Goal: Information Seeking & Learning: Learn about a topic

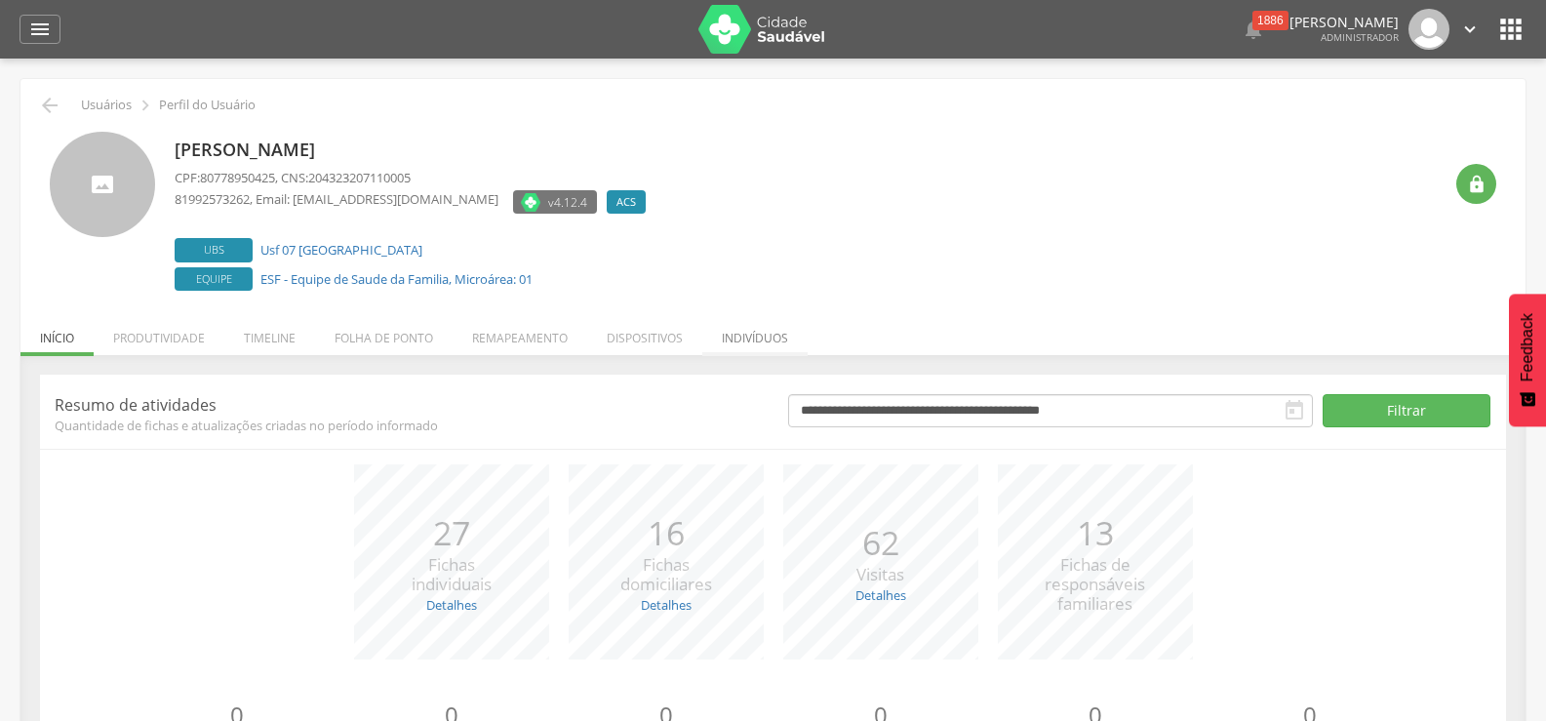
click at [742, 337] on li "Indivíduos" at bounding box center [754, 333] width 105 height 46
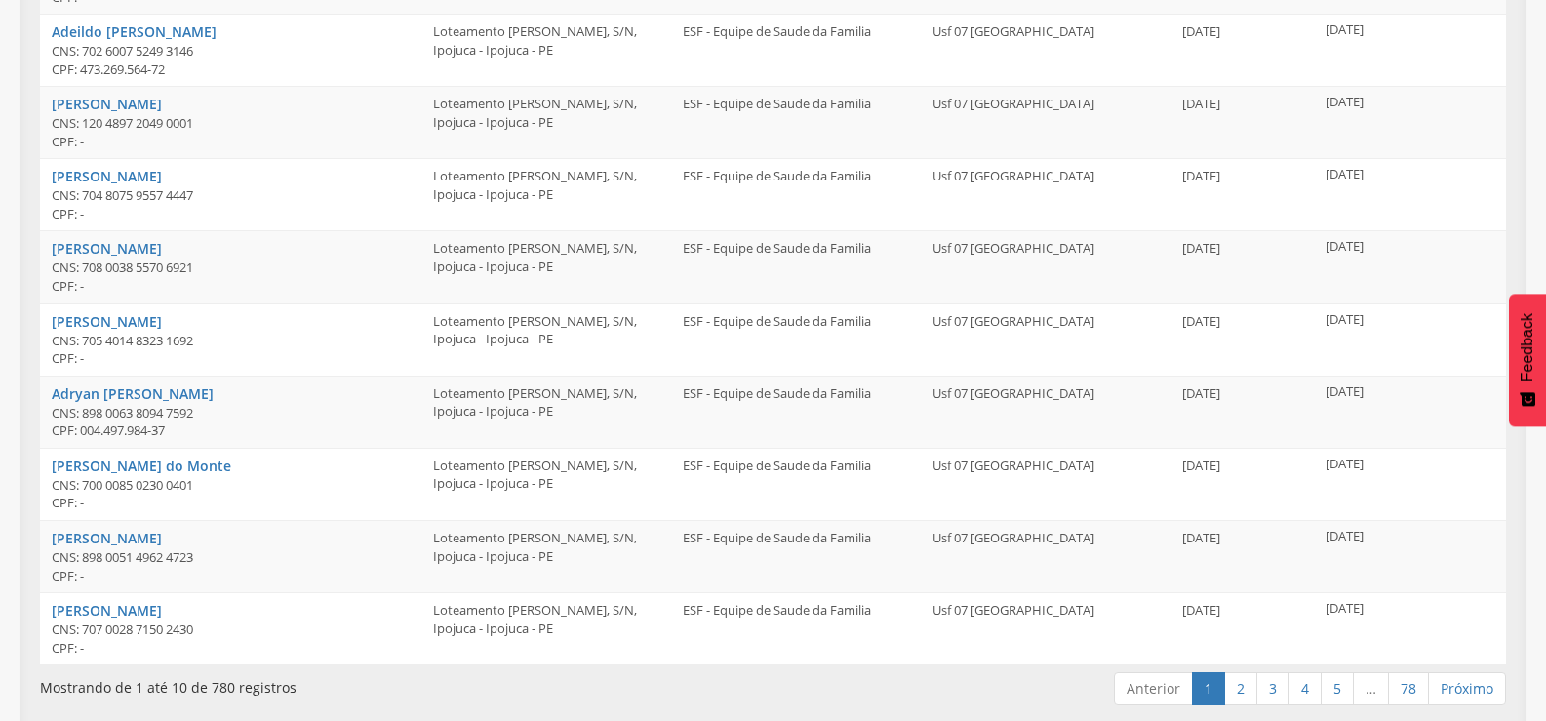
scroll to position [528, 0]
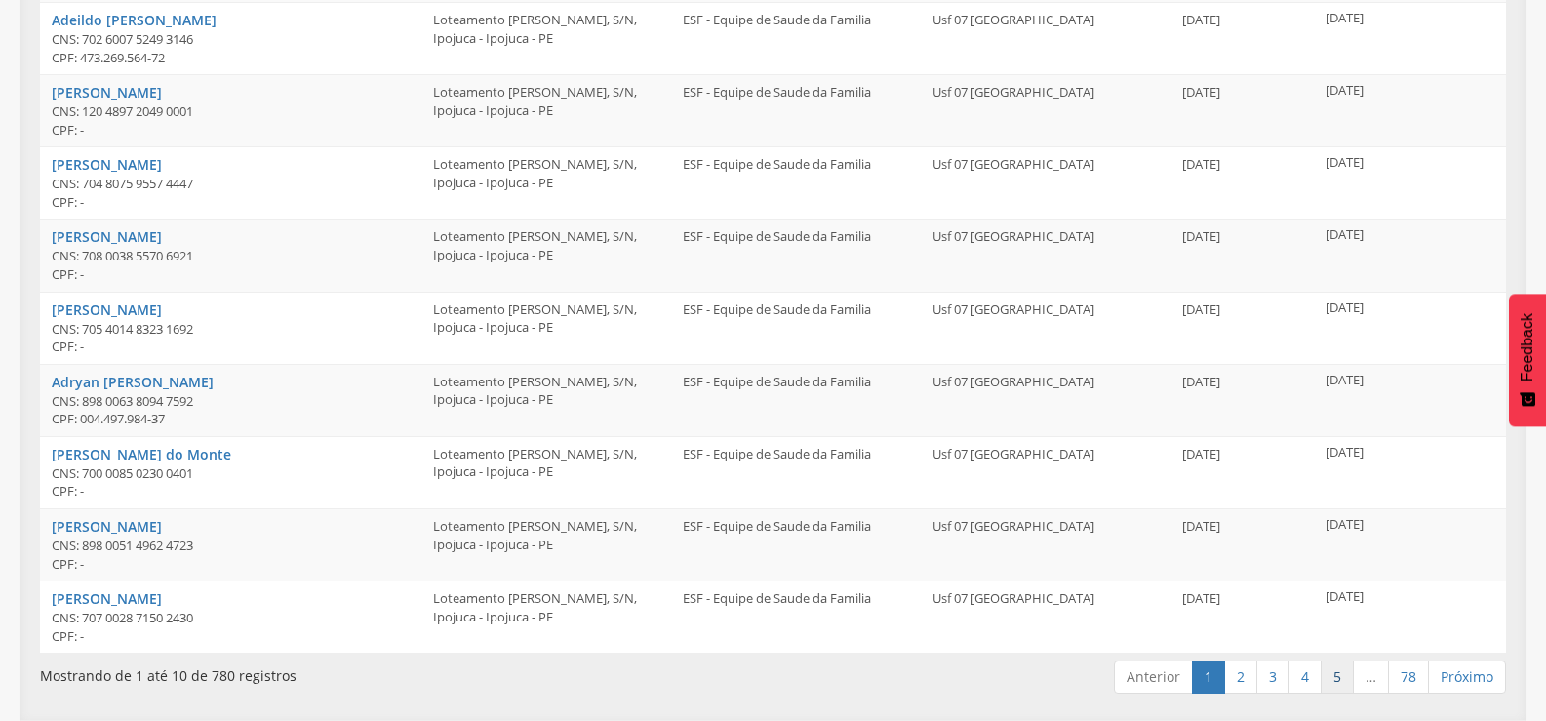
click at [1335, 674] on link "5" at bounding box center [1337, 676] width 33 height 33
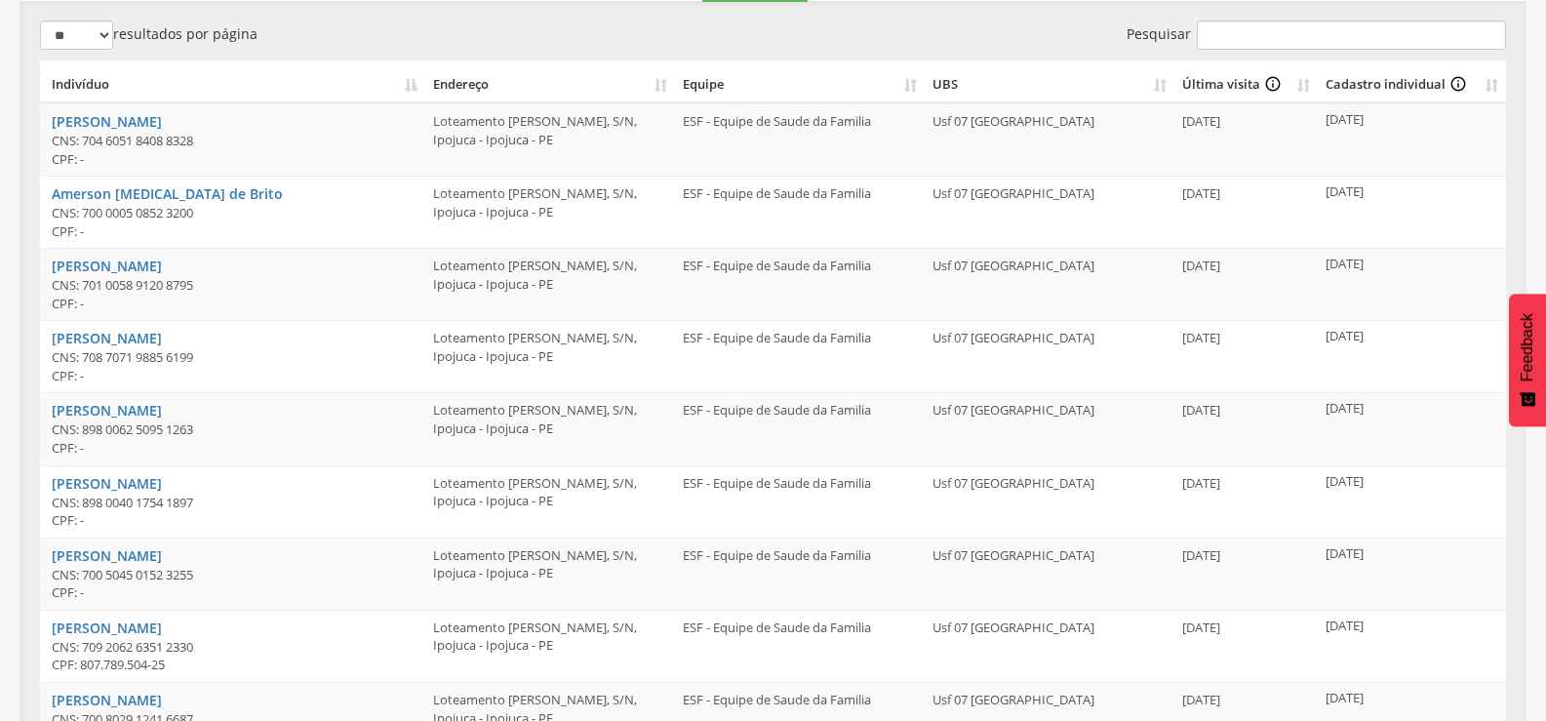
scroll to position [0, 0]
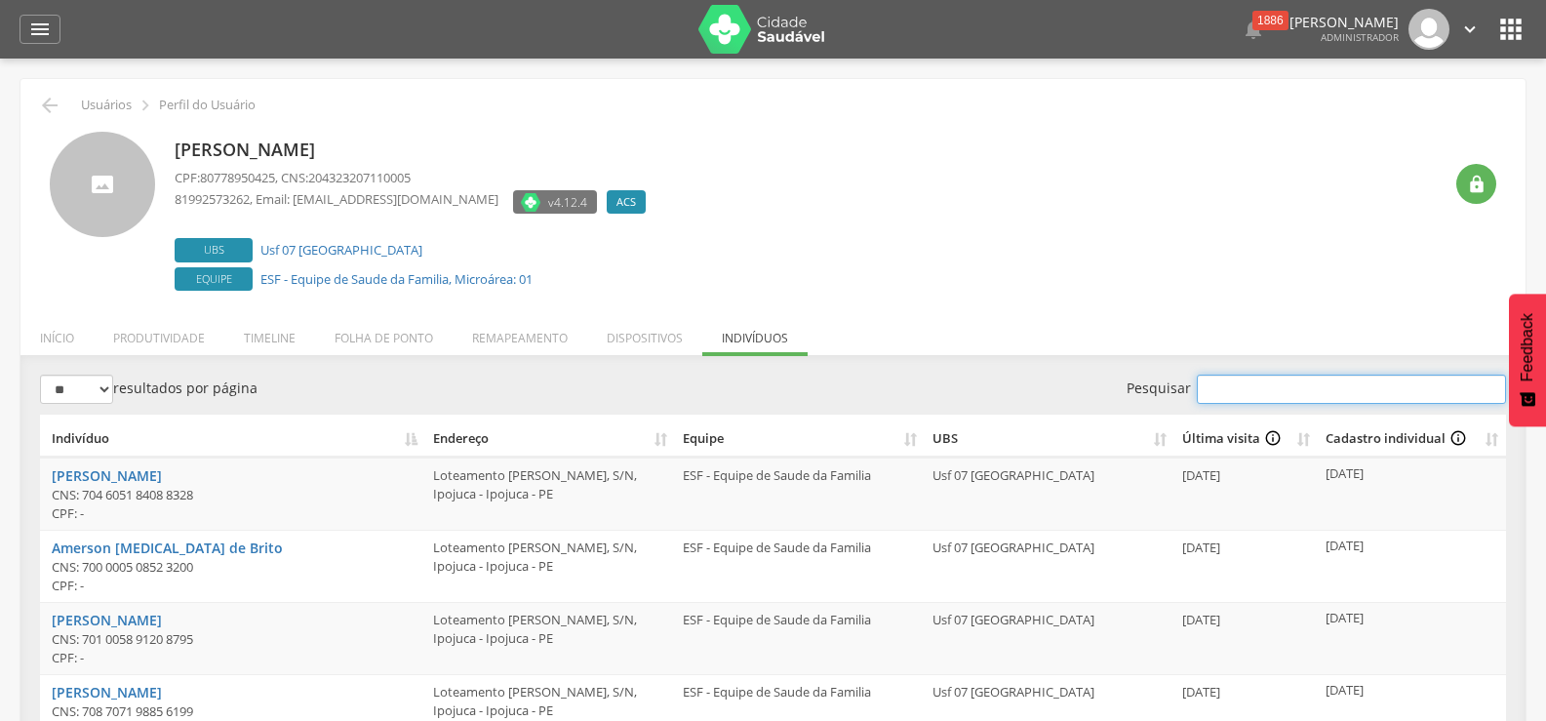
click at [1243, 381] on input "Pesquisar" at bounding box center [1351, 389] width 309 height 29
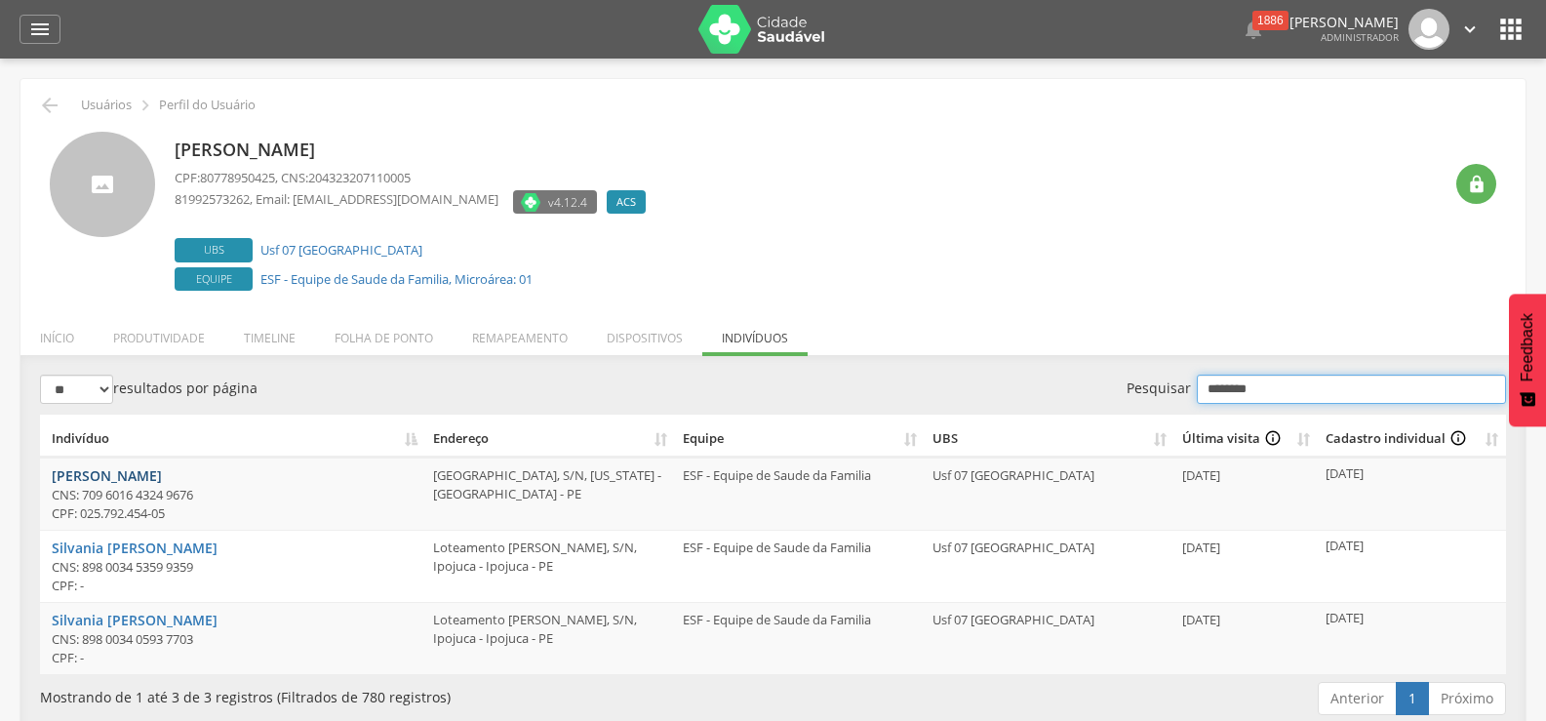
type input "********"
click at [135, 467] on link "[PERSON_NAME]" at bounding box center [107, 475] width 110 height 19
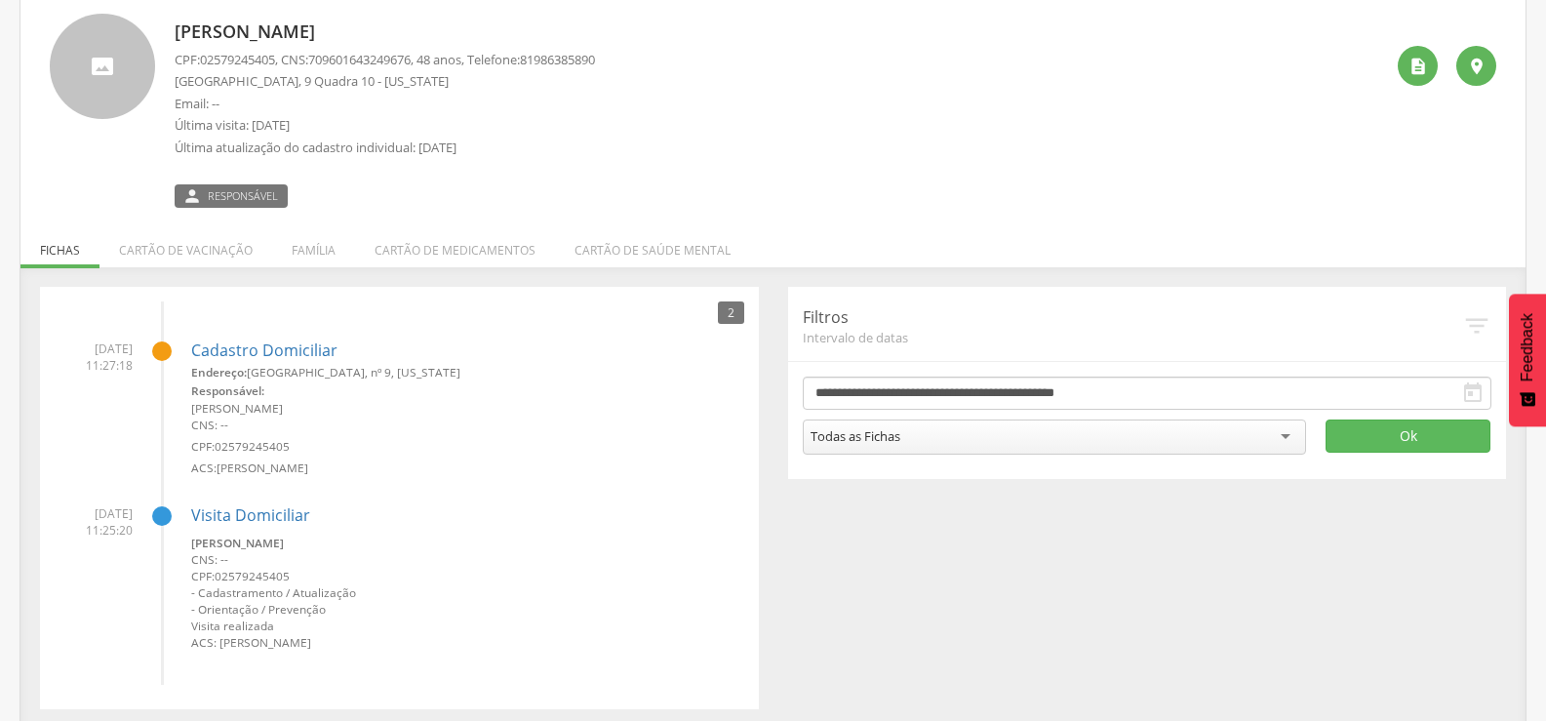
scroll to position [127, 0]
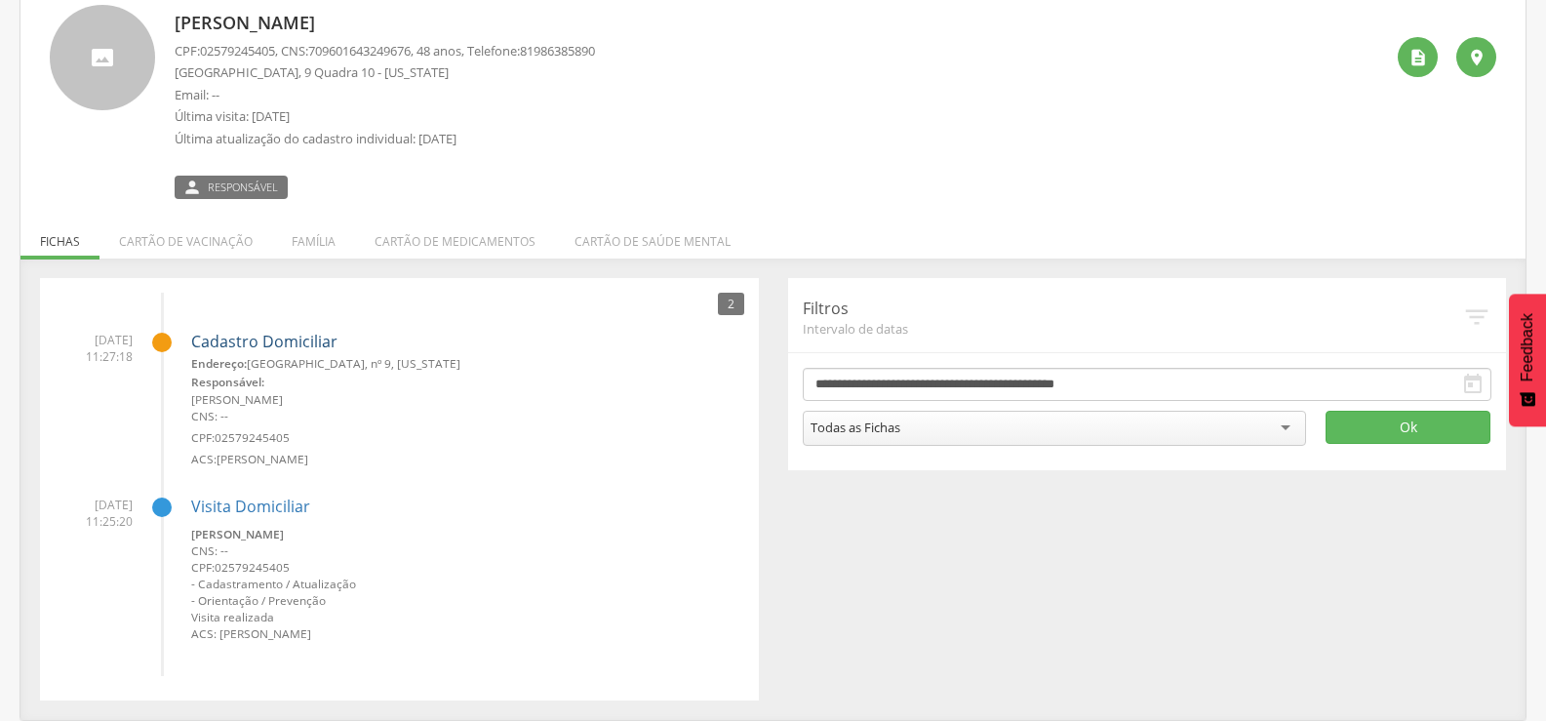
click at [217, 338] on link "Cadastro Domiciliar" at bounding box center [264, 343] width 146 height 18
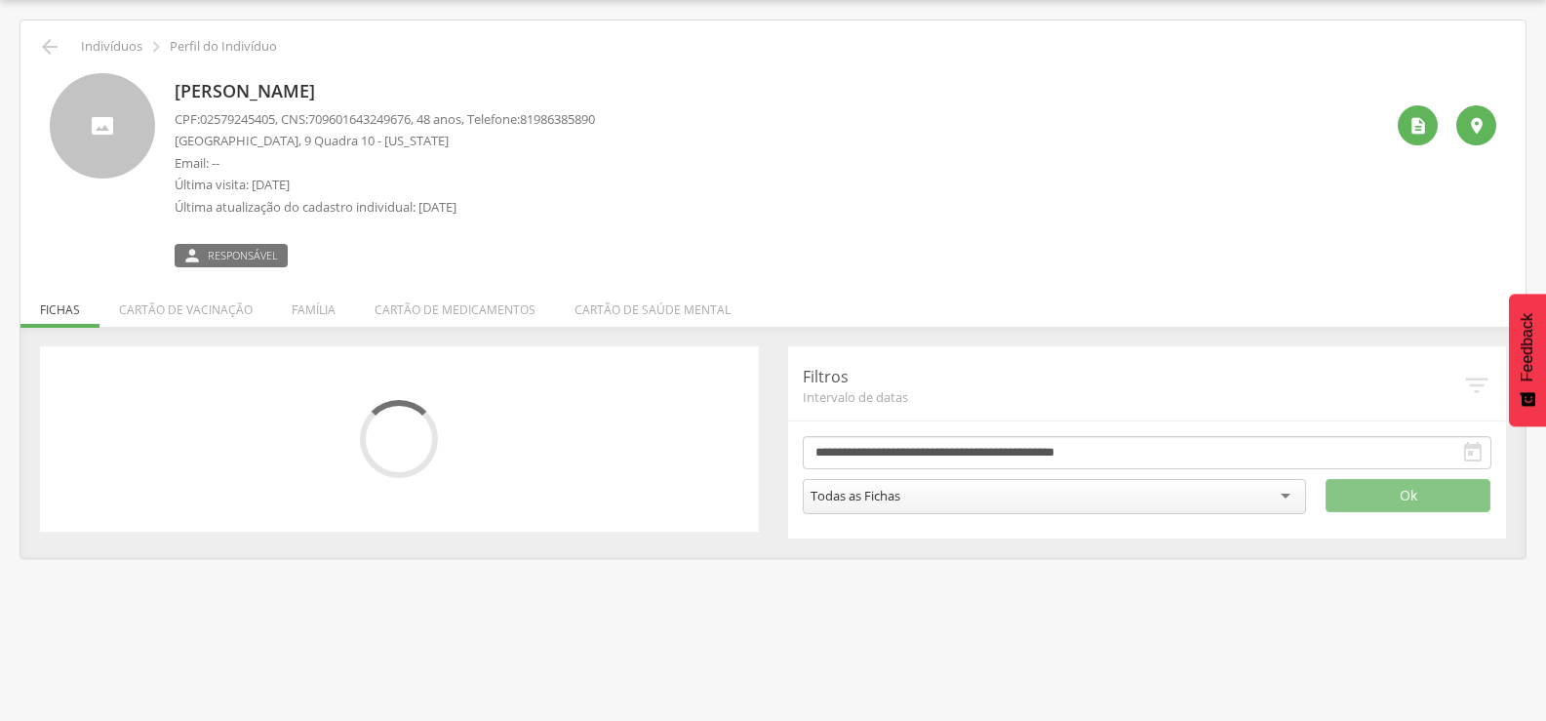
scroll to position [127, 0]
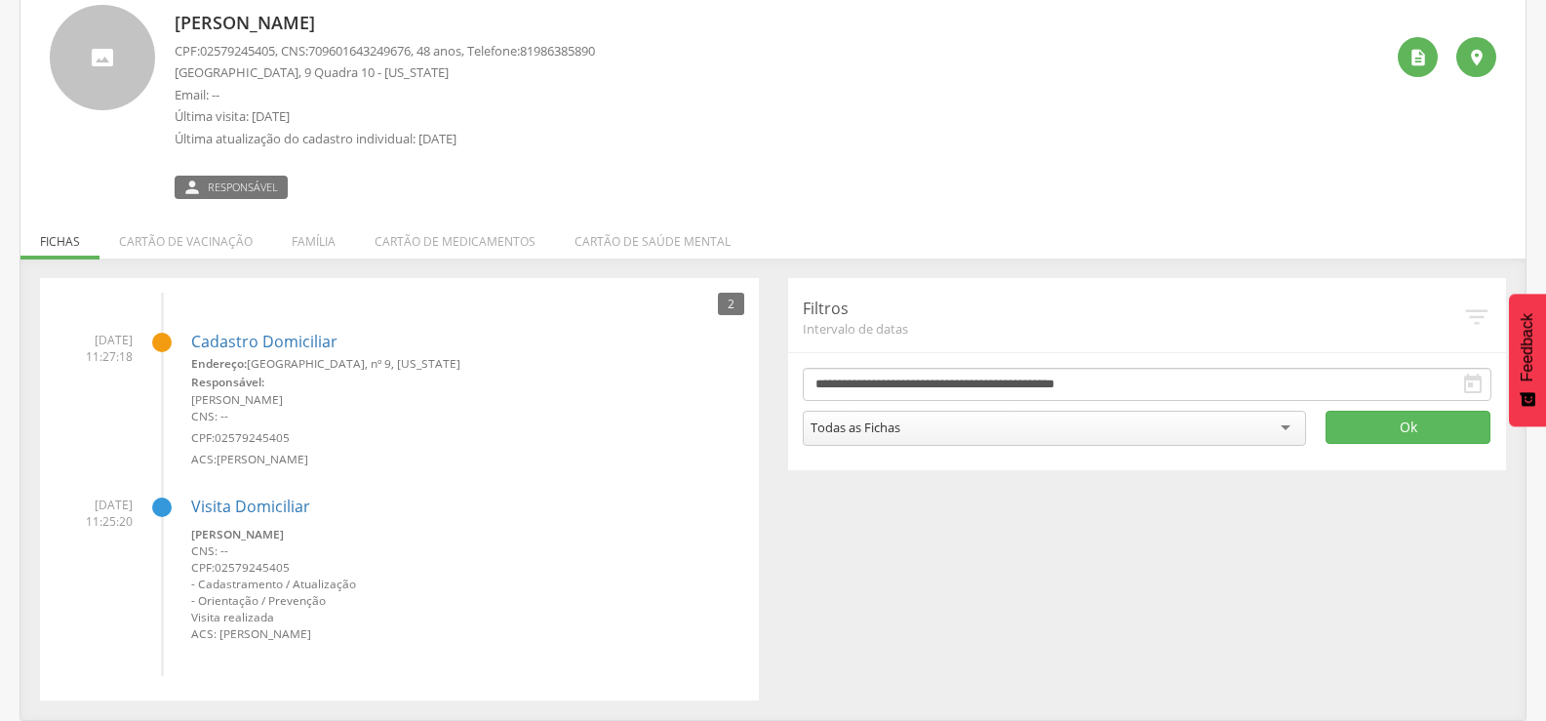
drag, startPoint x: 380, startPoint y: 401, endPoint x: 189, endPoint y: 399, distance: 191.2
click at [189, 399] on li "[DATE] 11:27:18 Cadastro Domiciliar Endereço: [STREET_ADDRESS][US_STATE] Respon…" at bounding box center [400, 392] width 690 height 151
copy small "[PERSON_NAME]"
click at [302, 241] on li "Família" at bounding box center [313, 237] width 83 height 46
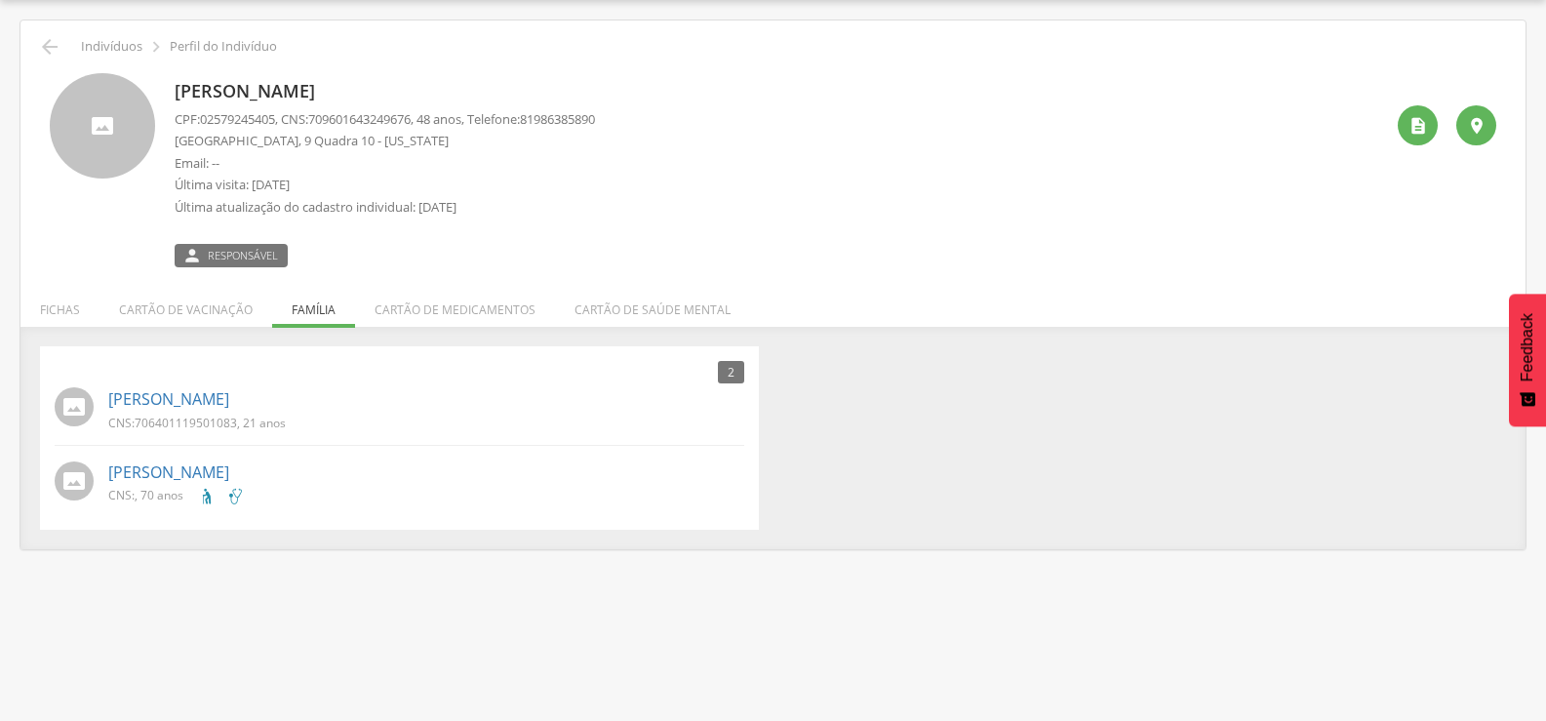
scroll to position [59, 0]
click at [53, 306] on li "Fichas" at bounding box center [59, 305] width 79 height 46
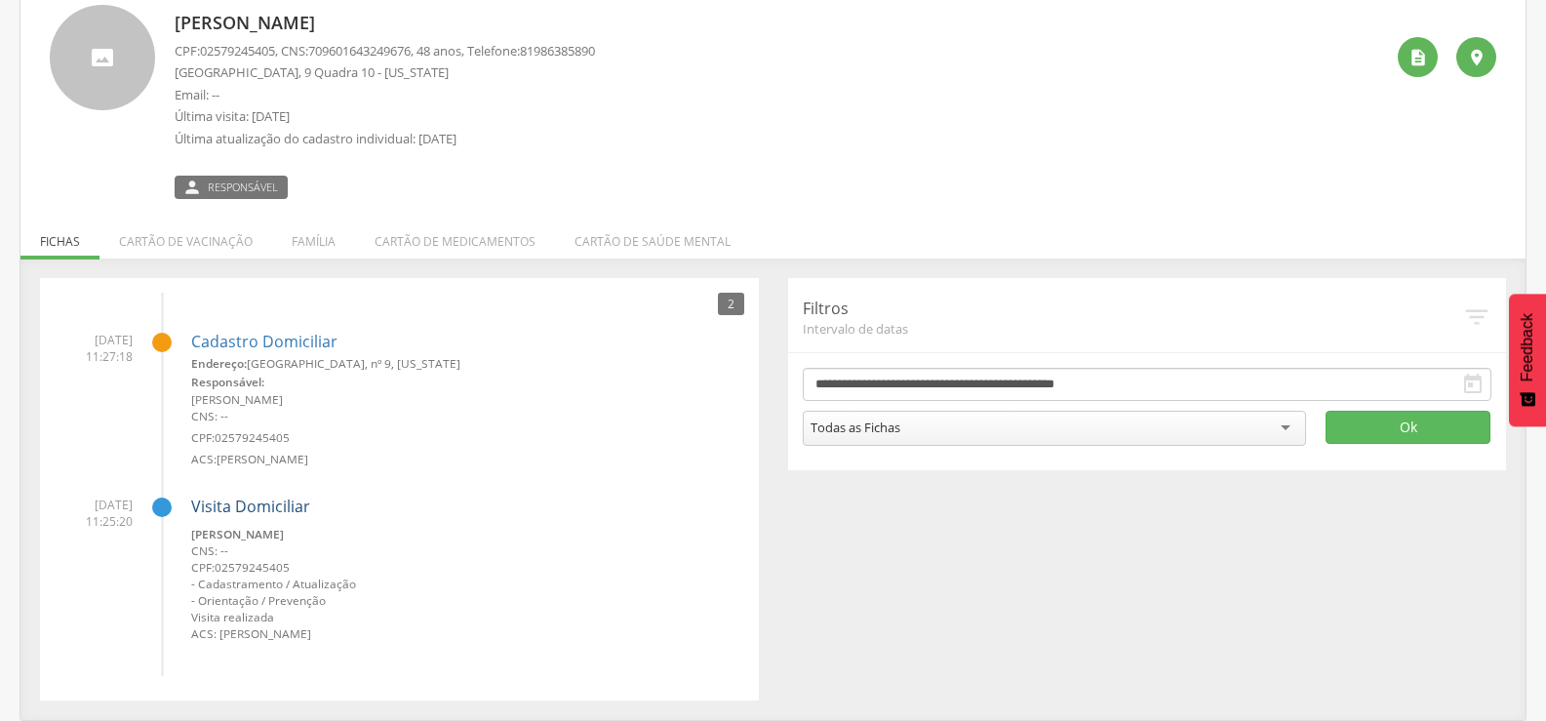
click at [250, 505] on link "Visita Domiciliar" at bounding box center [250, 506] width 119 height 21
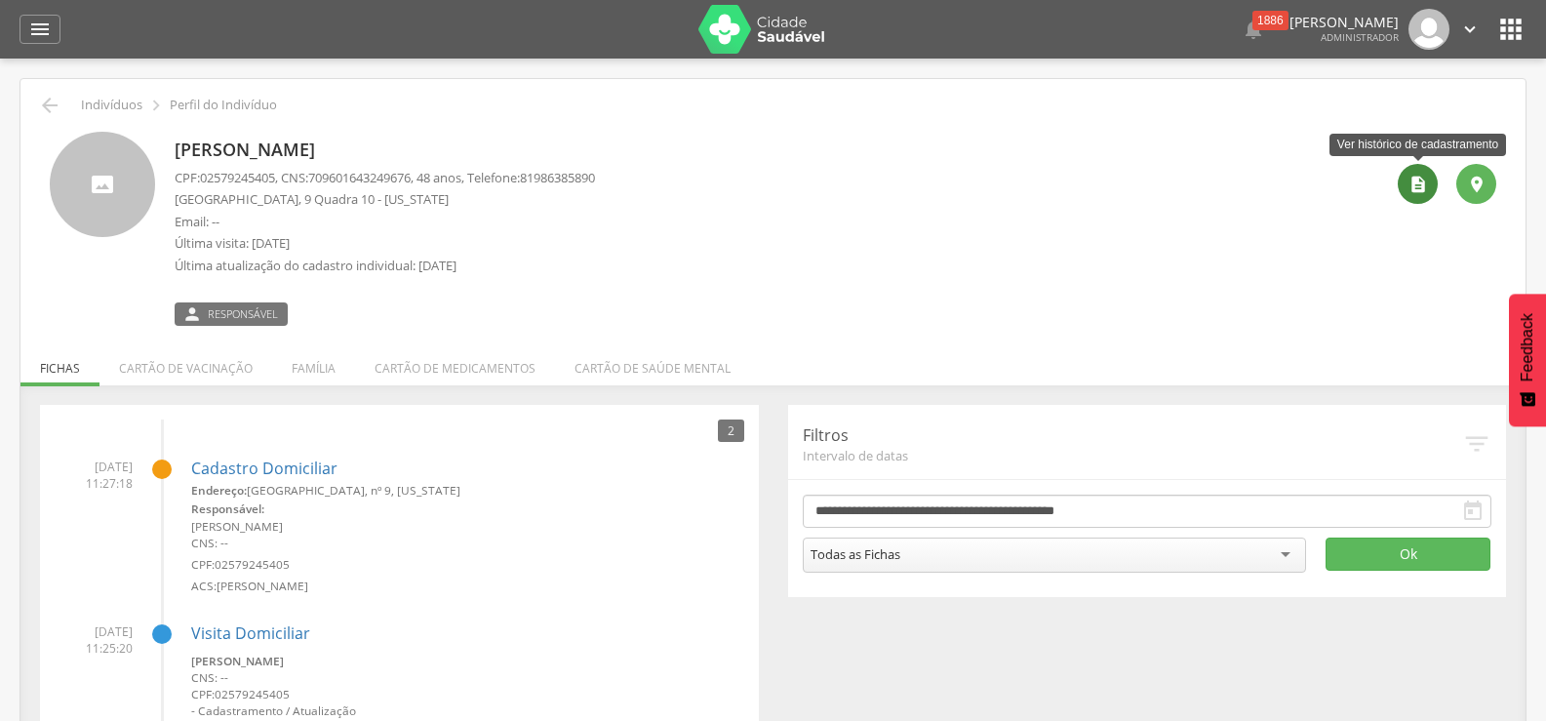
click at [1418, 180] on icon "" at bounding box center [1419, 185] width 20 height 20
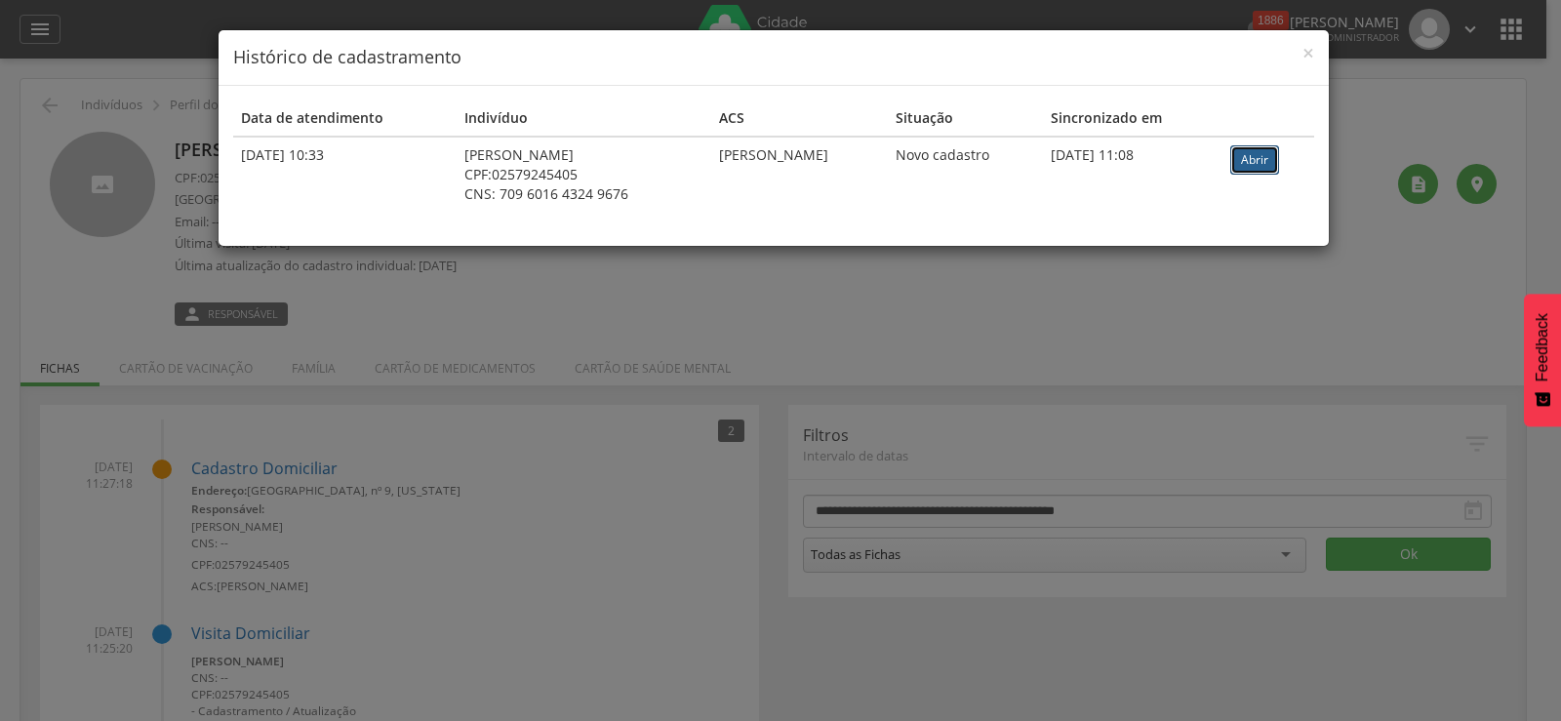
click at [1269, 156] on link "Abrir" at bounding box center [1254, 159] width 49 height 29
click at [1305, 50] on span "×" at bounding box center [1308, 52] width 12 height 27
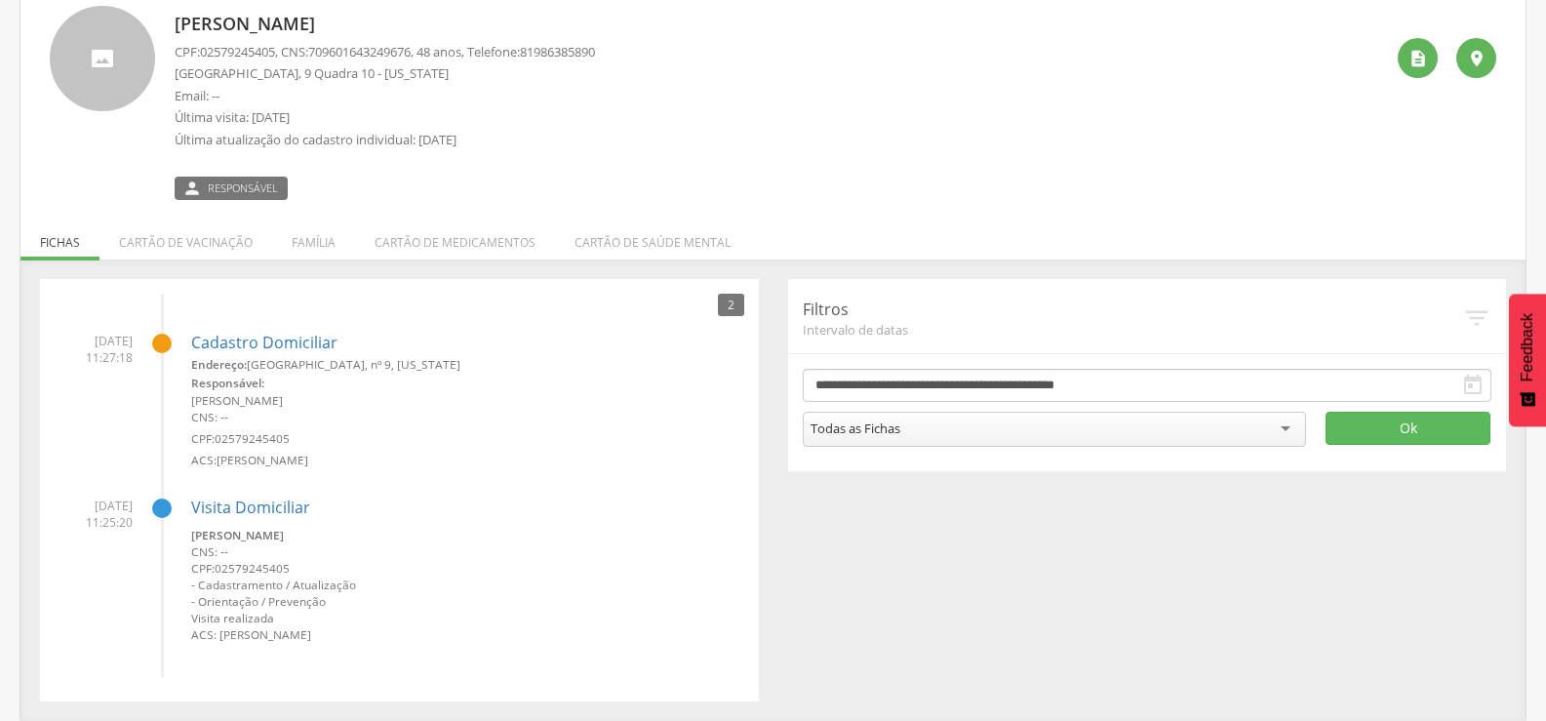
scroll to position [127, 0]
click at [1351, 427] on button "Ok" at bounding box center [1408, 427] width 165 height 33
click at [301, 341] on link "Cadastro Domiciliar" at bounding box center [264, 343] width 146 height 18
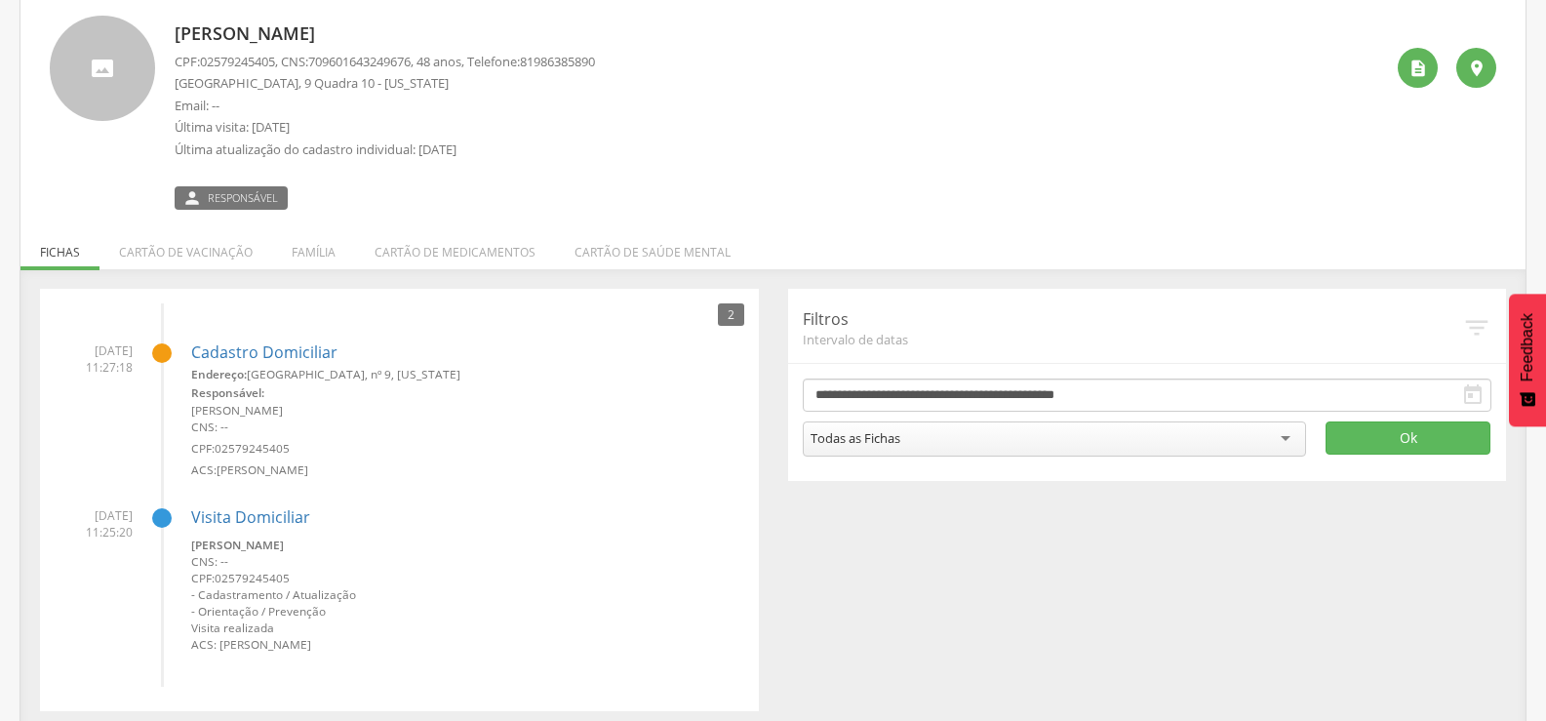
scroll to position [127, 0]
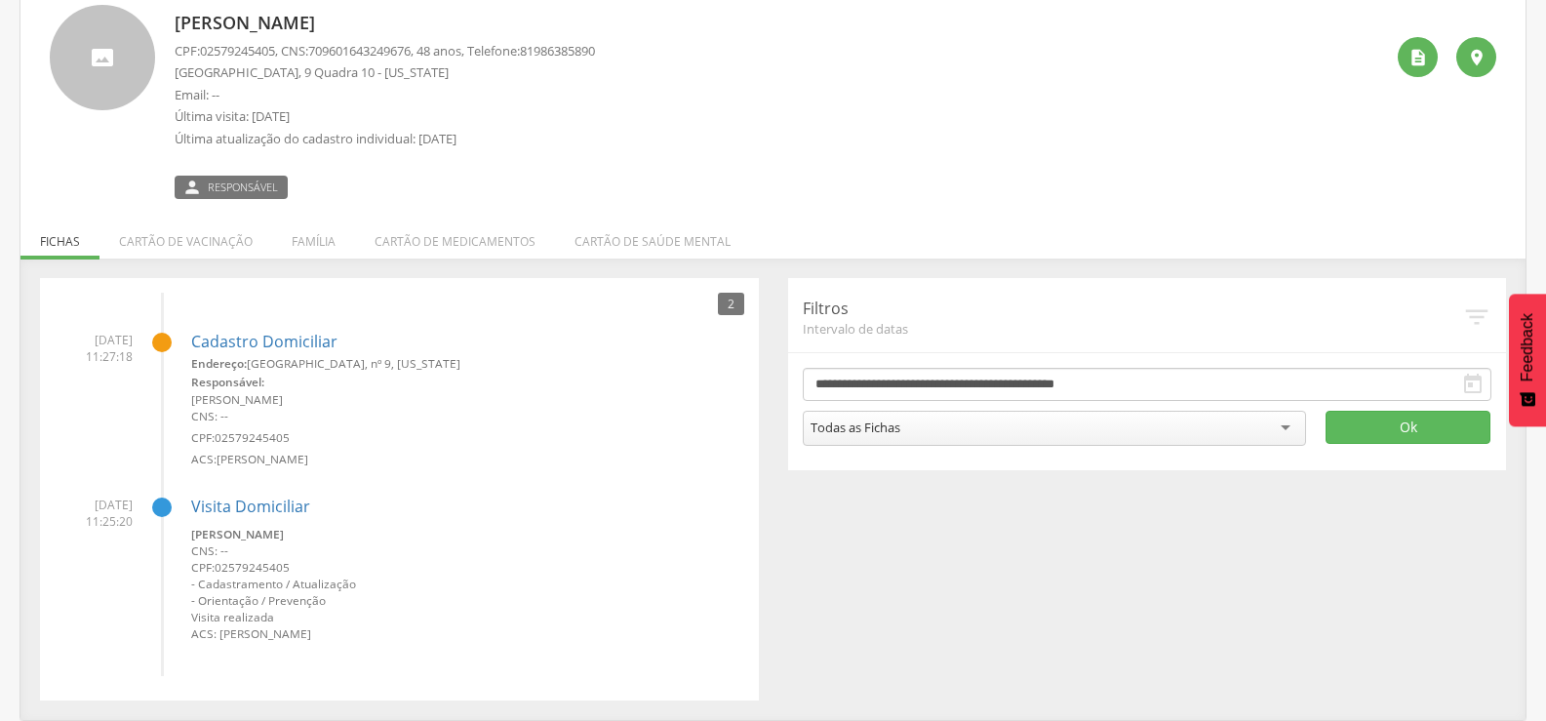
click at [220, 239] on li "Cartão de vacinação" at bounding box center [186, 237] width 173 height 46
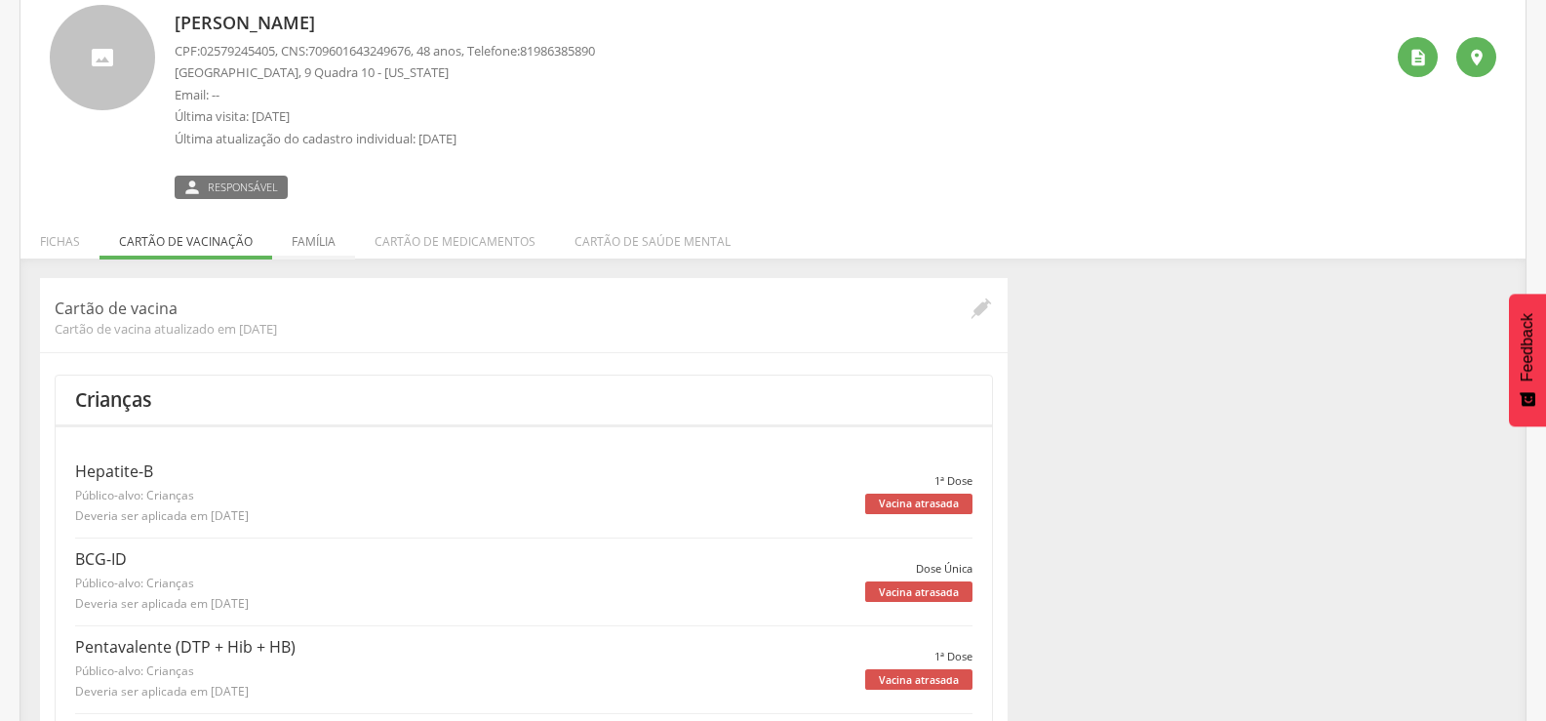
click at [314, 234] on li "Família" at bounding box center [313, 237] width 83 height 46
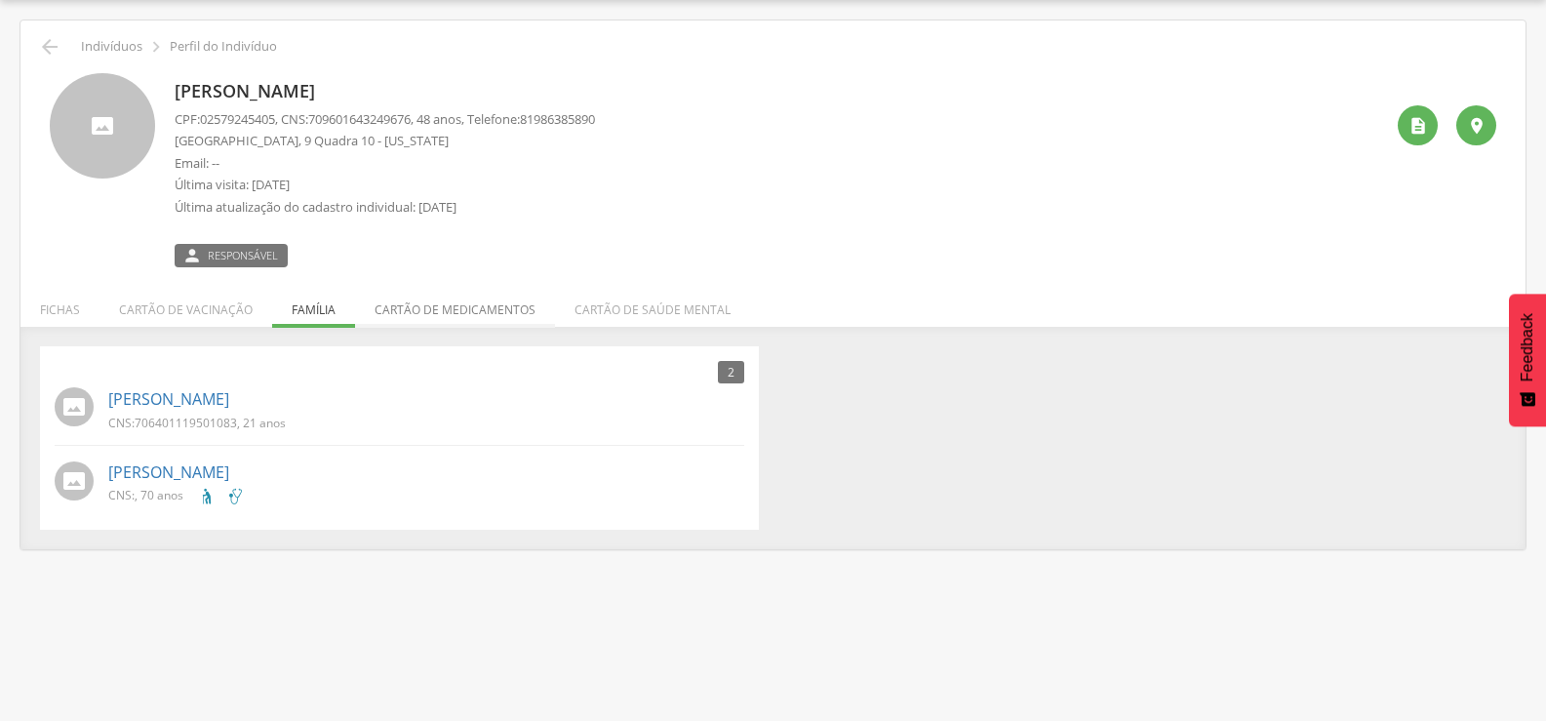
click at [429, 298] on li "Cartão de medicamentos" at bounding box center [455, 305] width 200 height 46
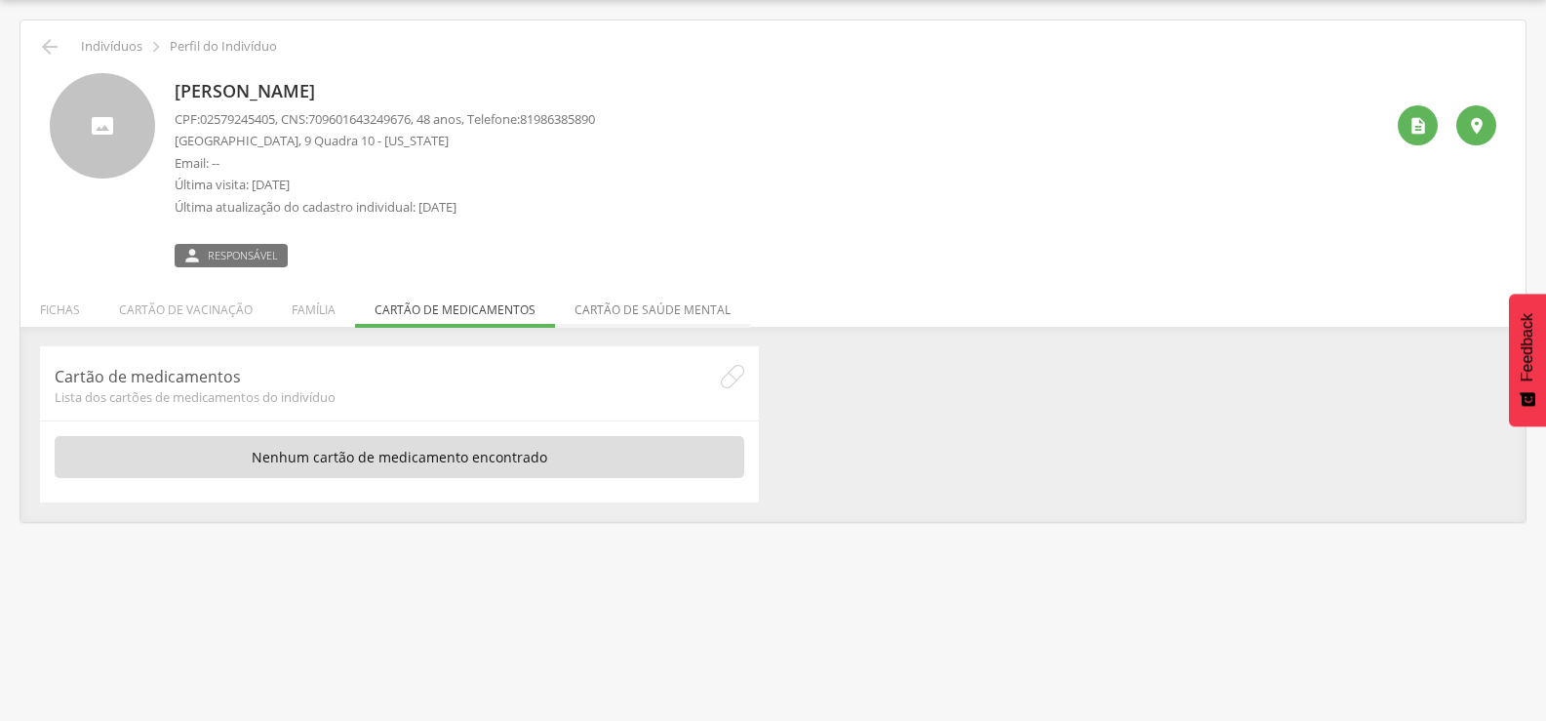
click at [636, 310] on li "Cartão de saúde mental" at bounding box center [652, 305] width 195 height 46
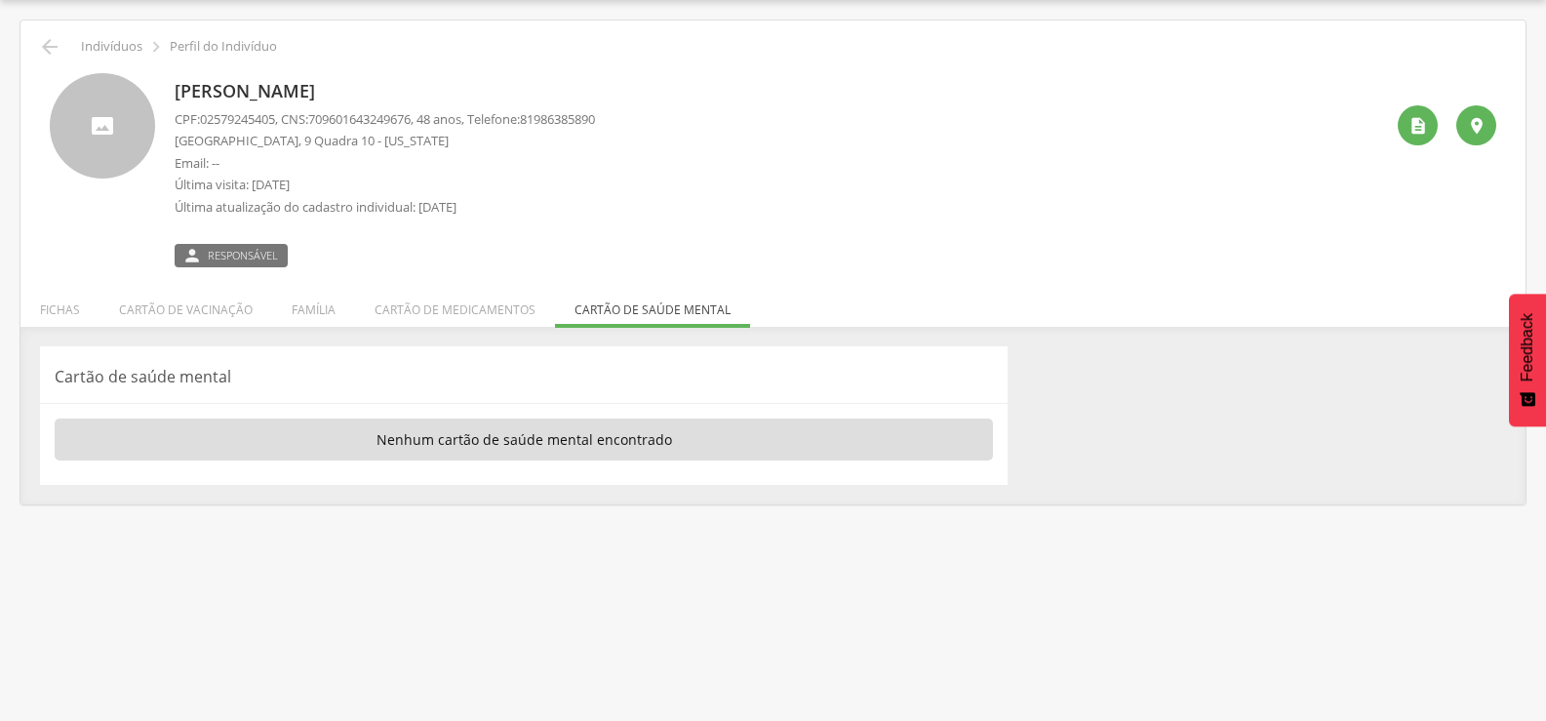
click at [60, 310] on li "Fichas" at bounding box center [59, 305] width 79 height 46
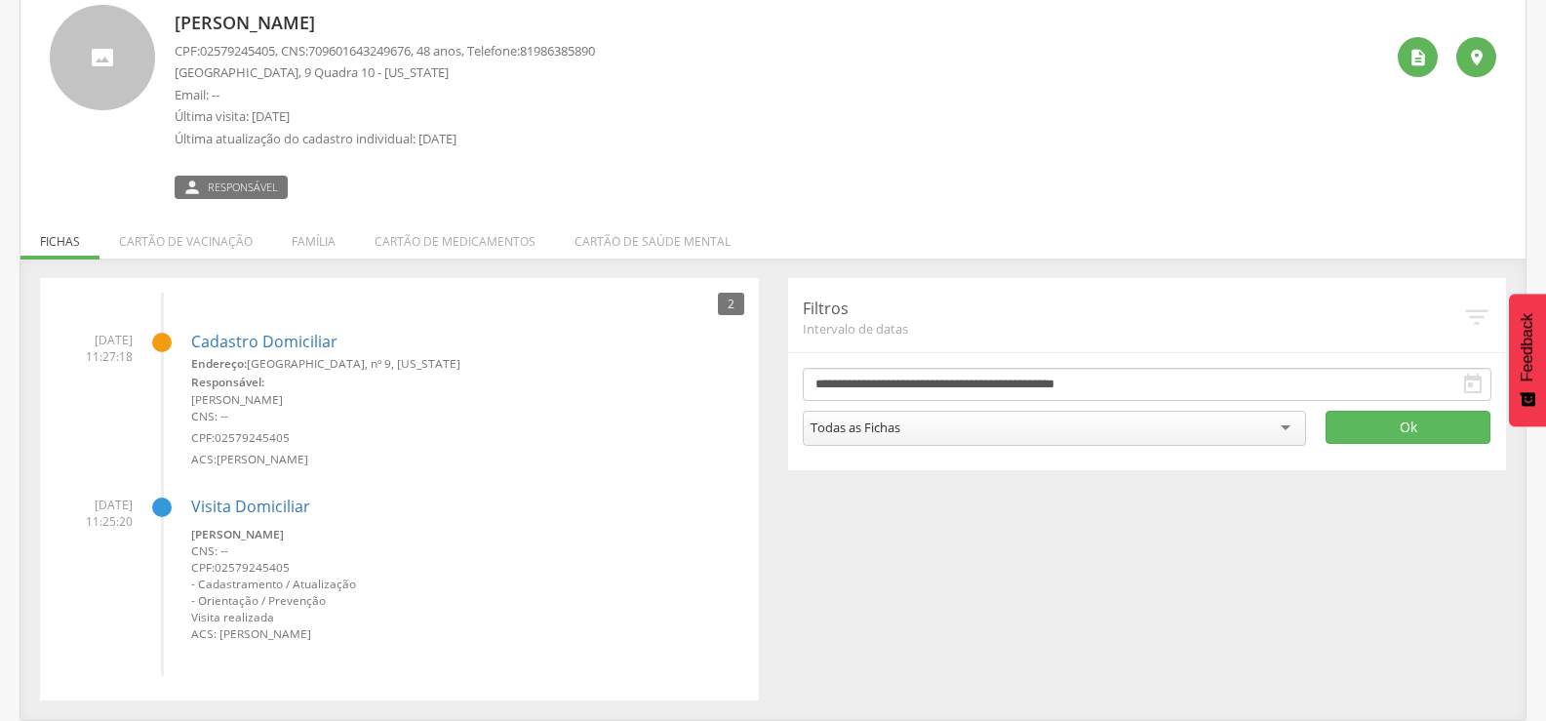
click at [891, 145] on div "[PERSON_NAME] CPF: 02579245405 , CNS: [PHONE_NUMBER] , 48 anos, Telefone: [PHON…" at bounding box center [779, 102] width 1209 height 194
click at [235, 249] on li "Cartão de vacinação" at bounding box center [186, 237] width 173 height 46
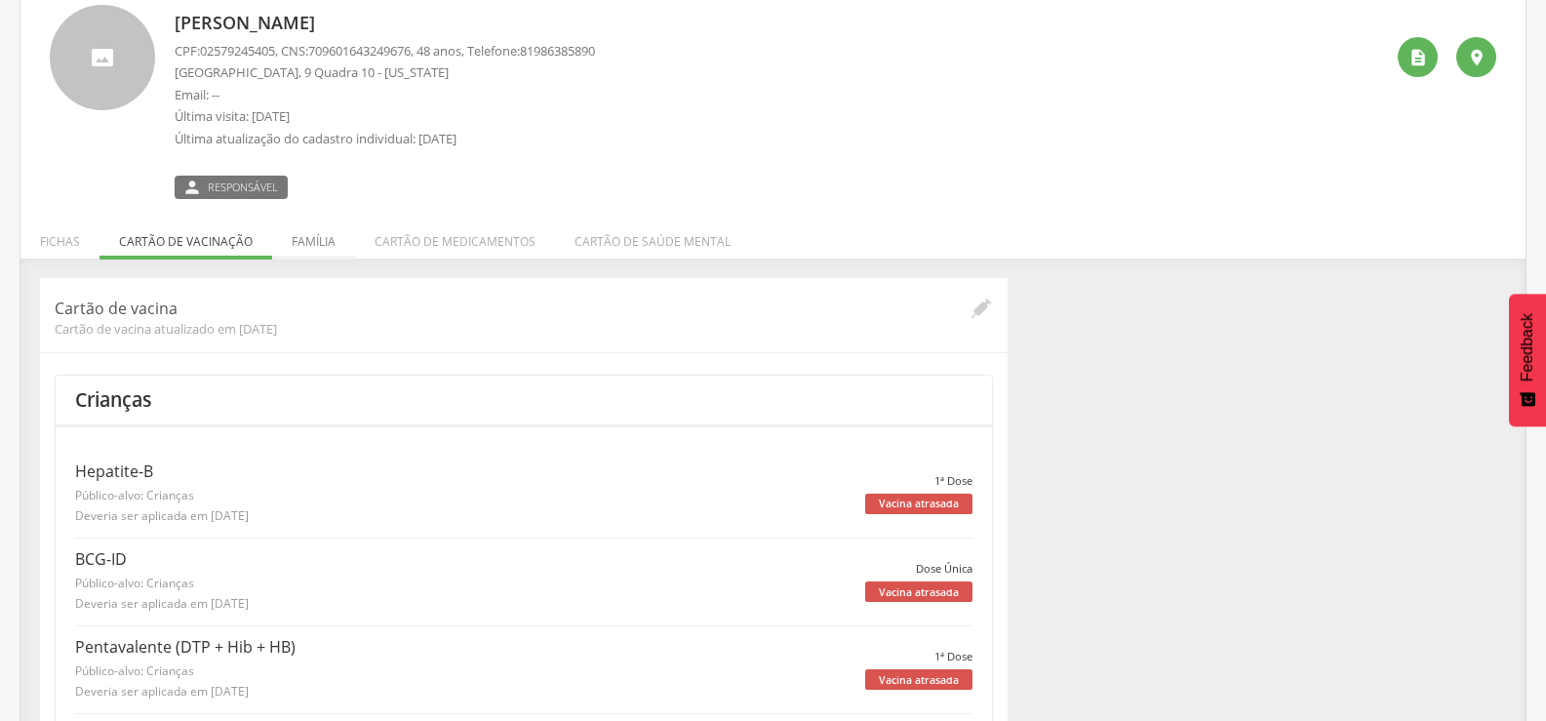
click at [311, 239] on li "Família" at bounding box center [313, 237] width 83 height 46
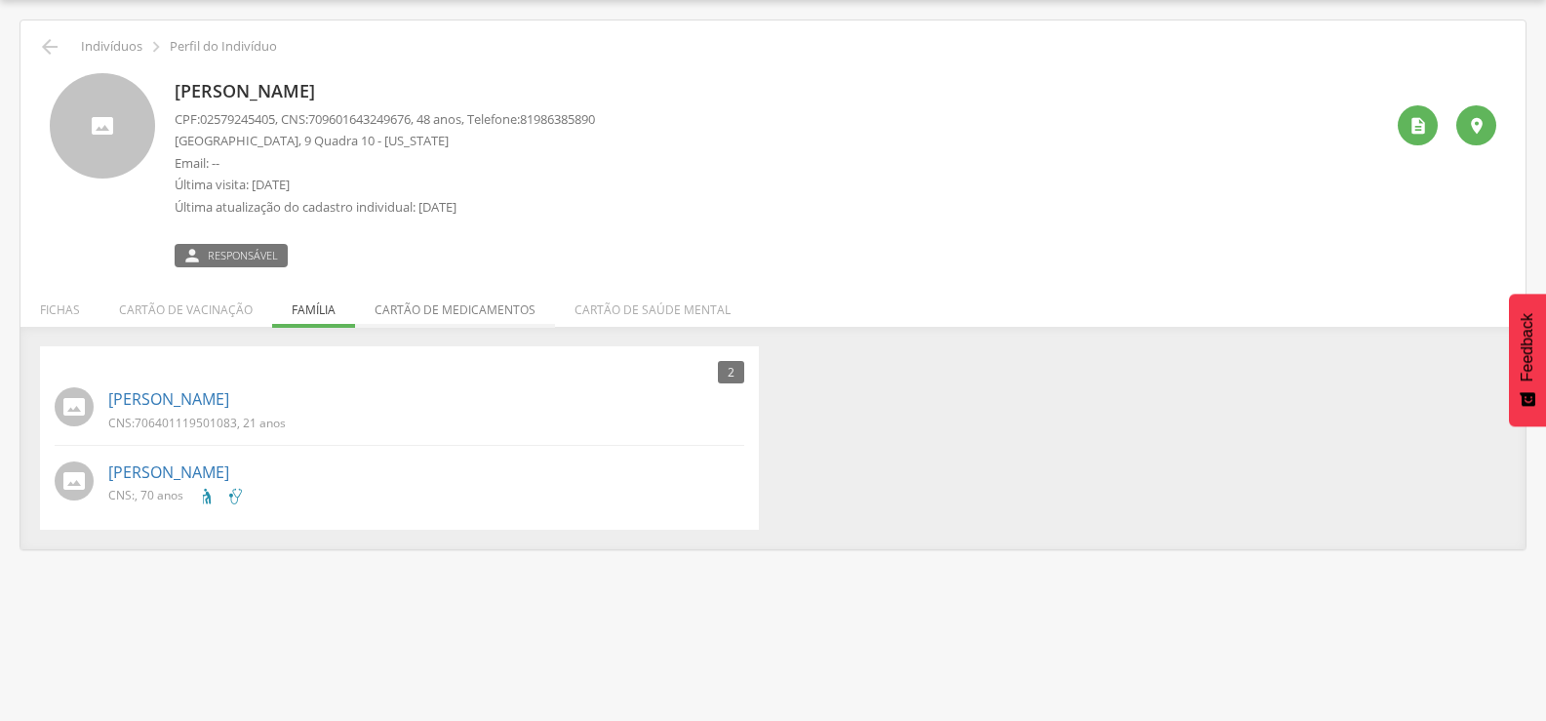
click at [405, 306] on li "Cartão de medicamentos" at bounding box center [455, 305] width 200 height 46
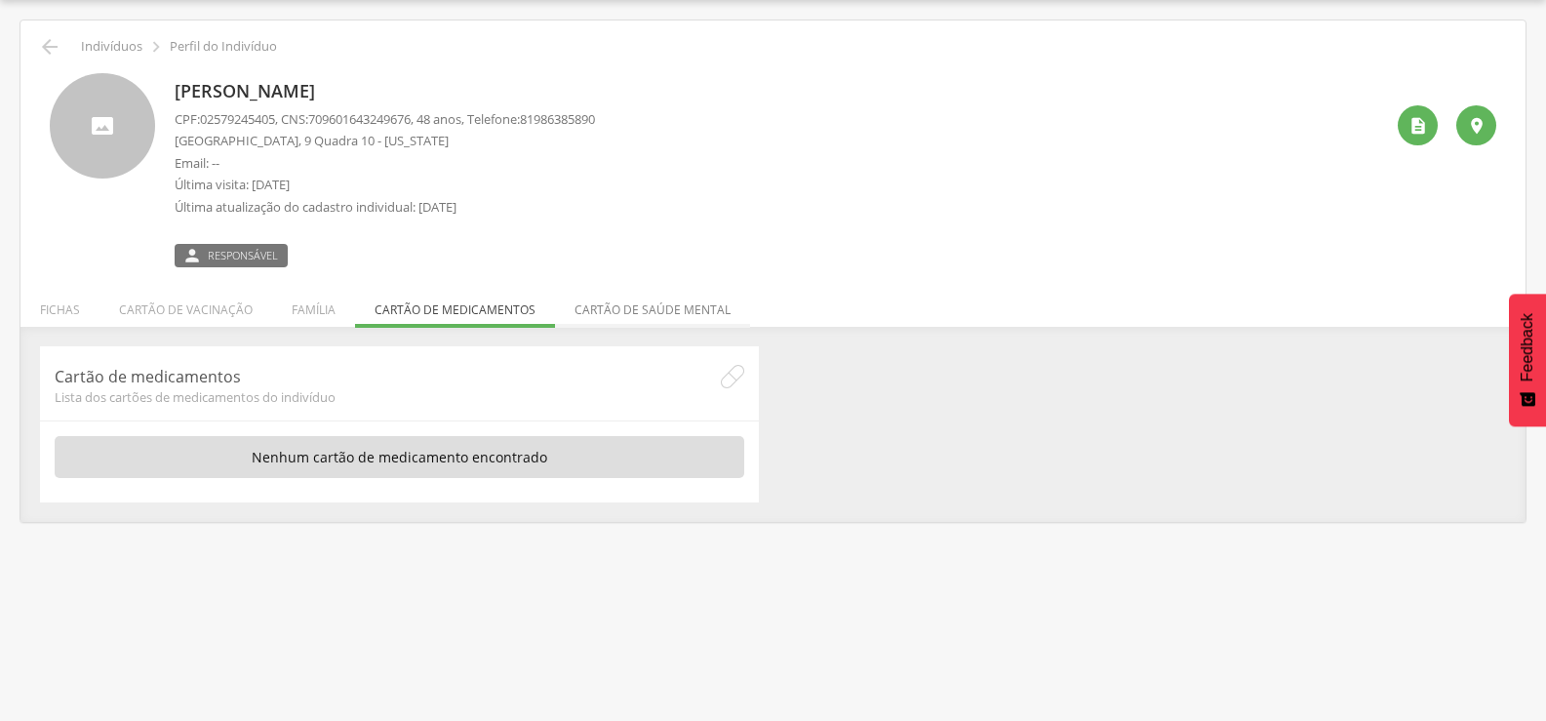
click at [658, 306] on li "Cartão de saúde mental" at bounding box center [652, 305] width 195 height 46
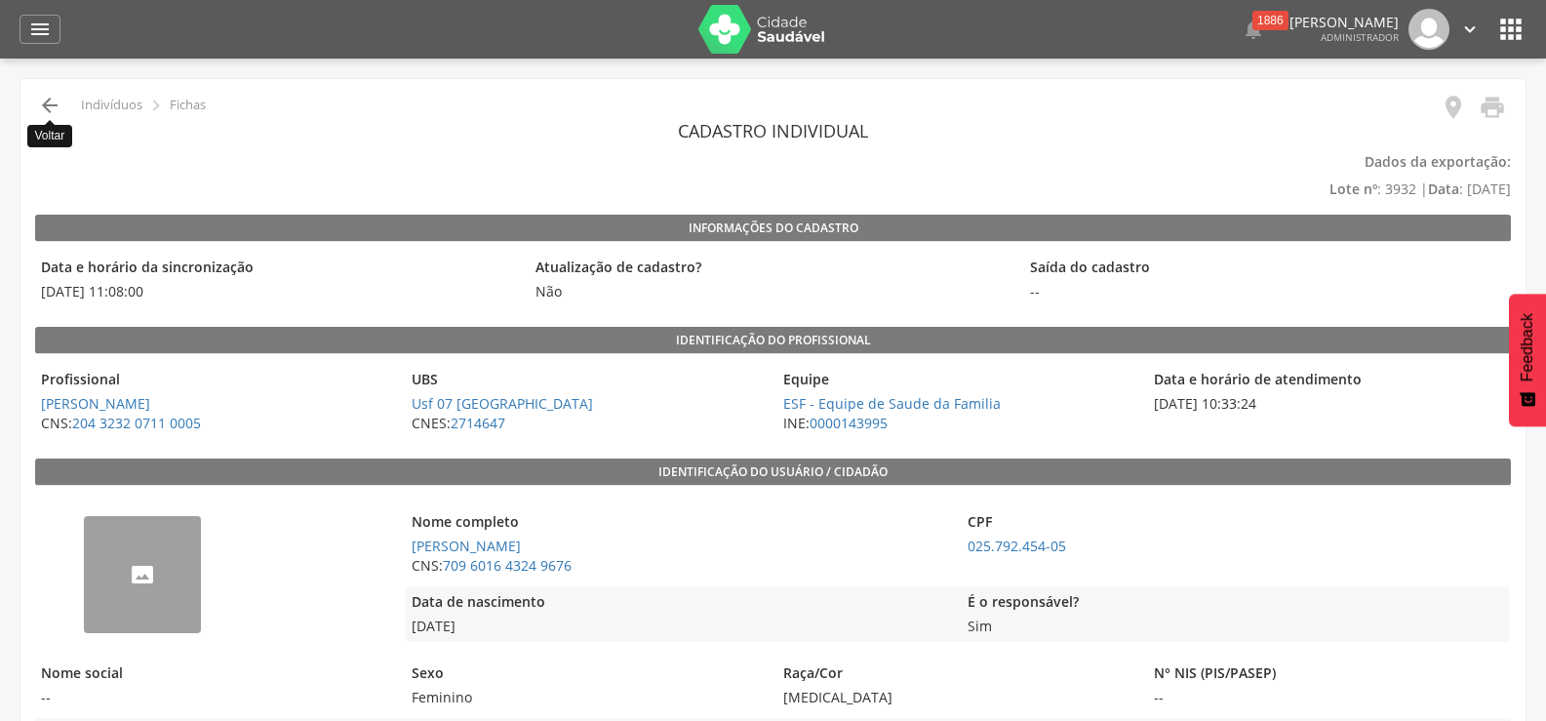
click at [49, 99] on icon "" at bounding box center [49, 105] width 23 height 23
click at [47, 97] on icon "" at bounding box center [49, 105] width 23 height 23
